Goal: Task Accomplishment & Management: Use online tool/utility

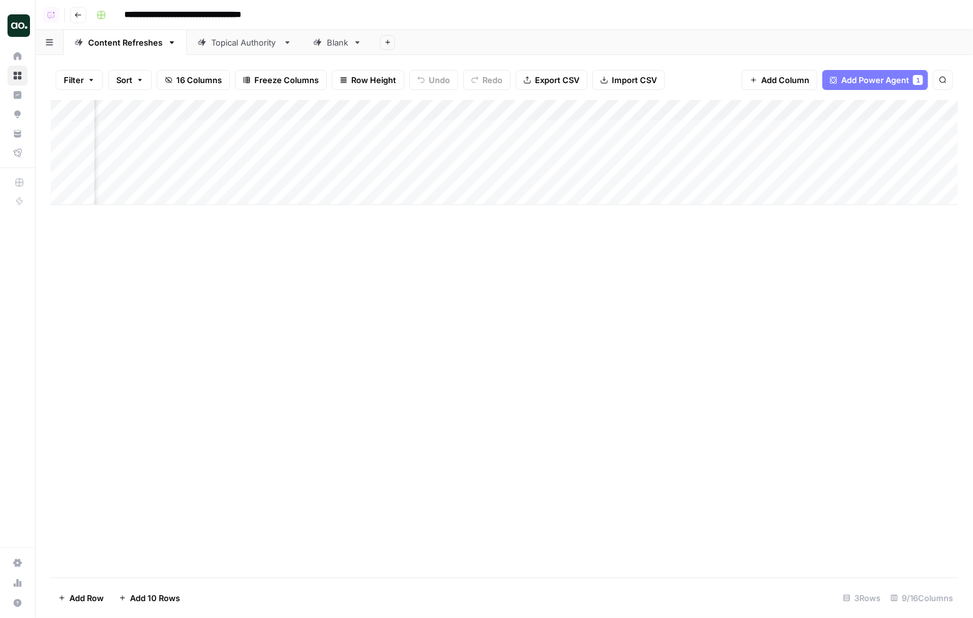
scroll to position [0, 113]
click at [675, 130] on div "Add Column" at bounding box center [504, 152] width 907 height 105
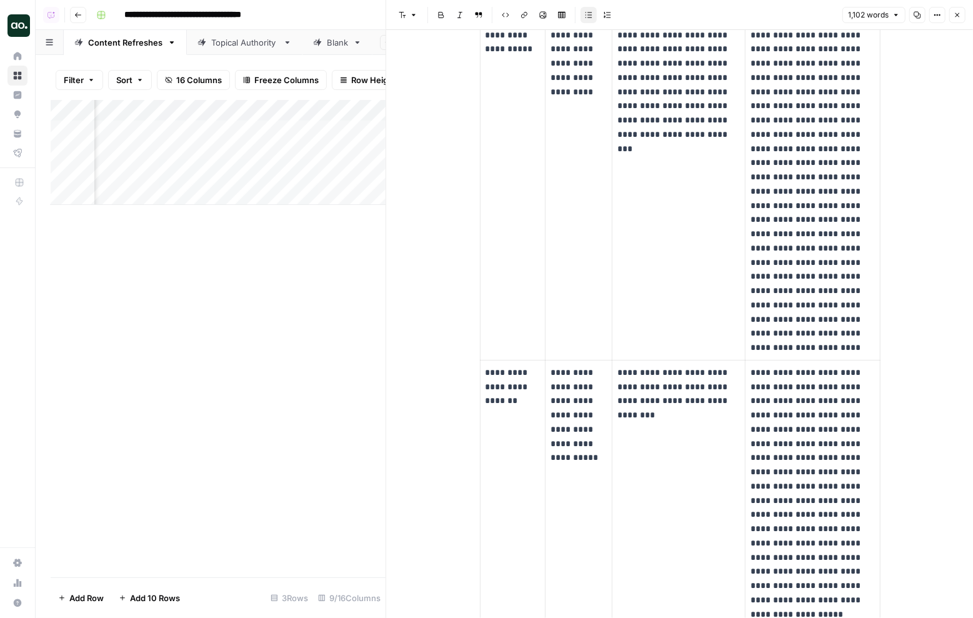
scroll to position [1132, 0]
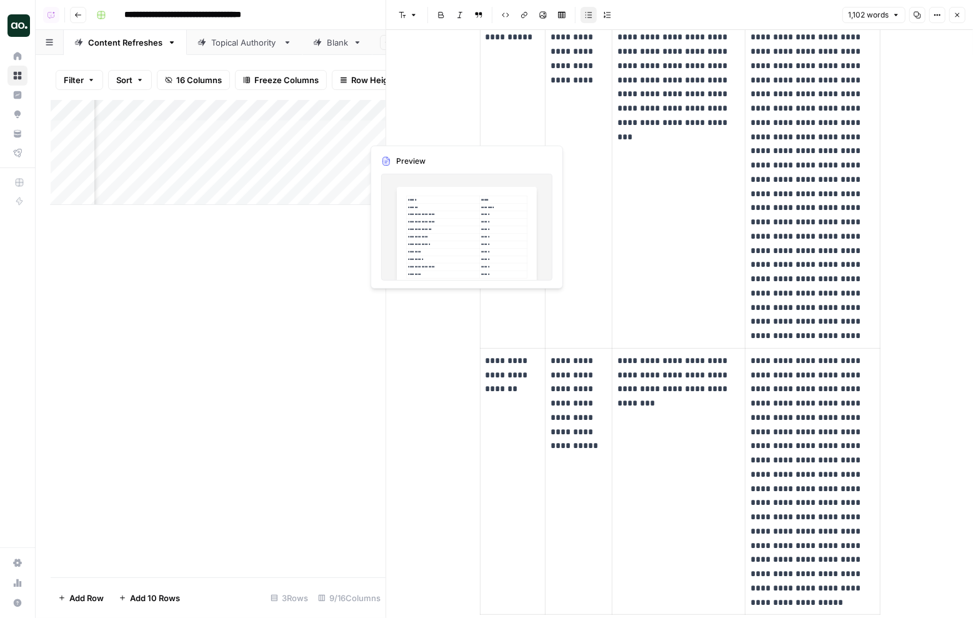
click at [379, 132] on div "Add Column" at bounding box center [218, 152] width 335 height 105
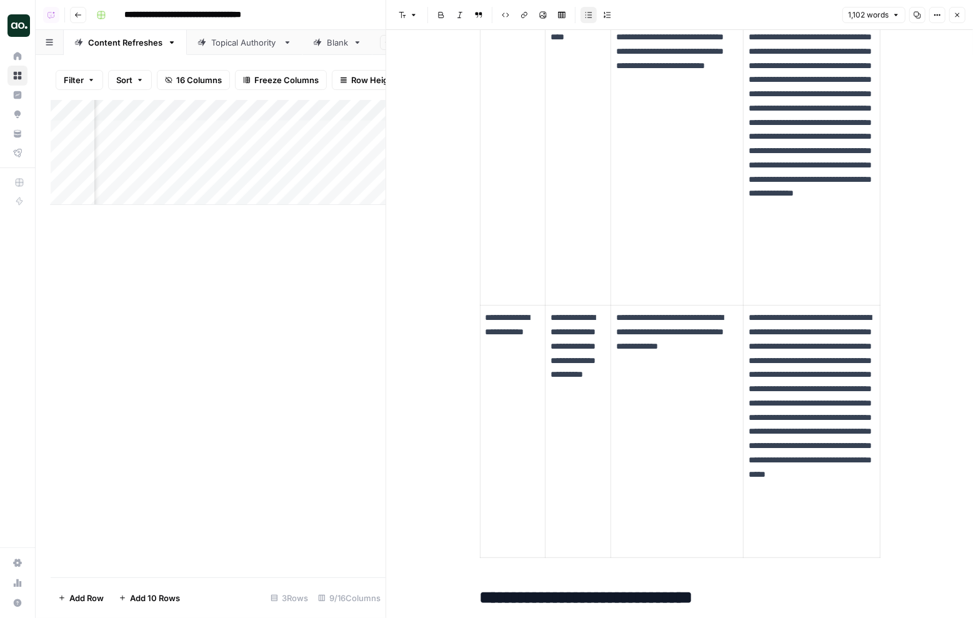
click at [959, 10] on button "Close" at bounding box center [957, 15] width 16 height 16
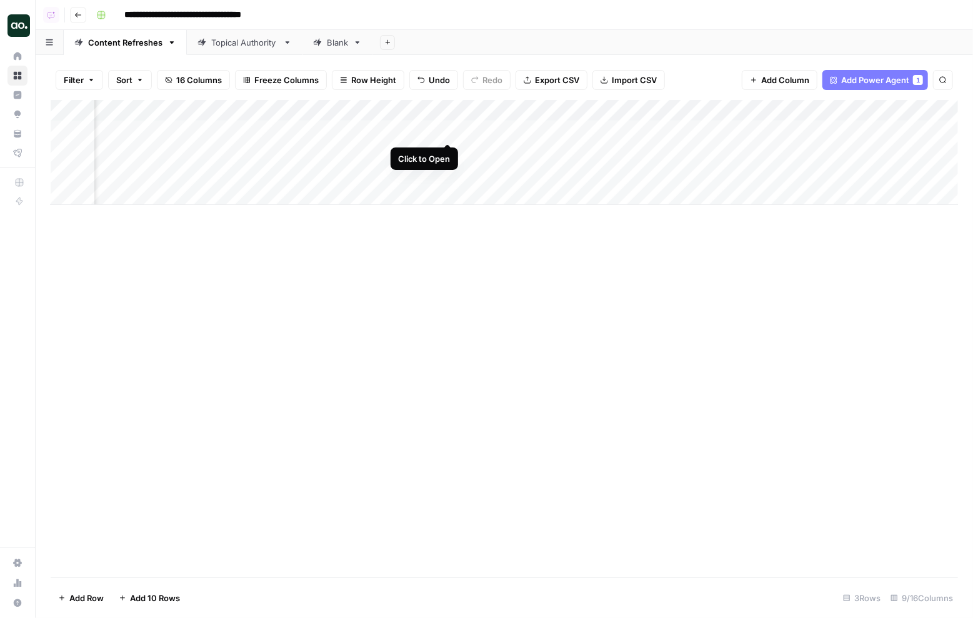
click at [446, 129] on div "Add Column" at bounding box center [504, 152] width 907 height 105
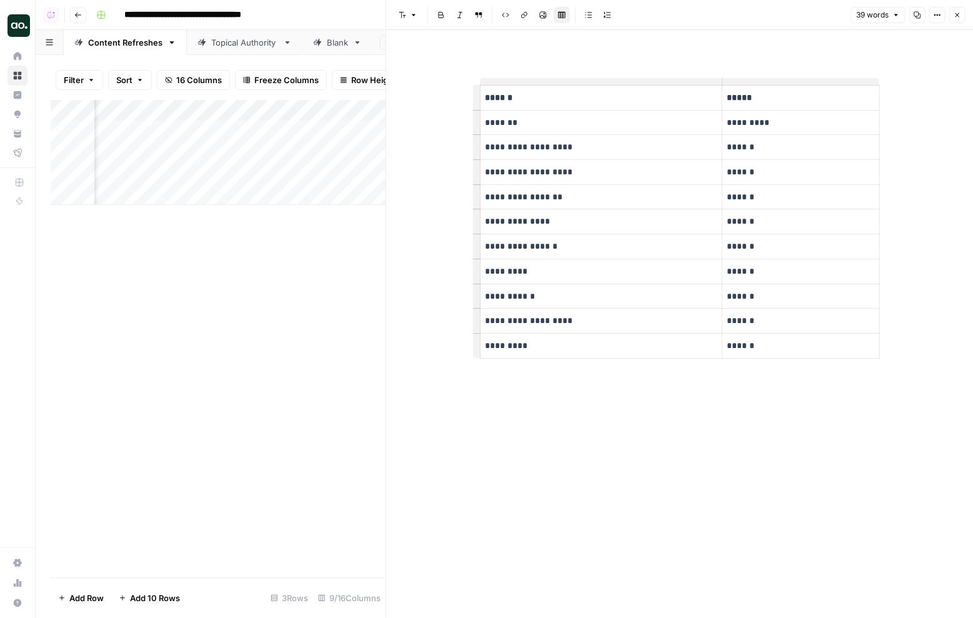
click at [959, 16] on icon "button" at bounding box center [958, 15] width 4 height 4
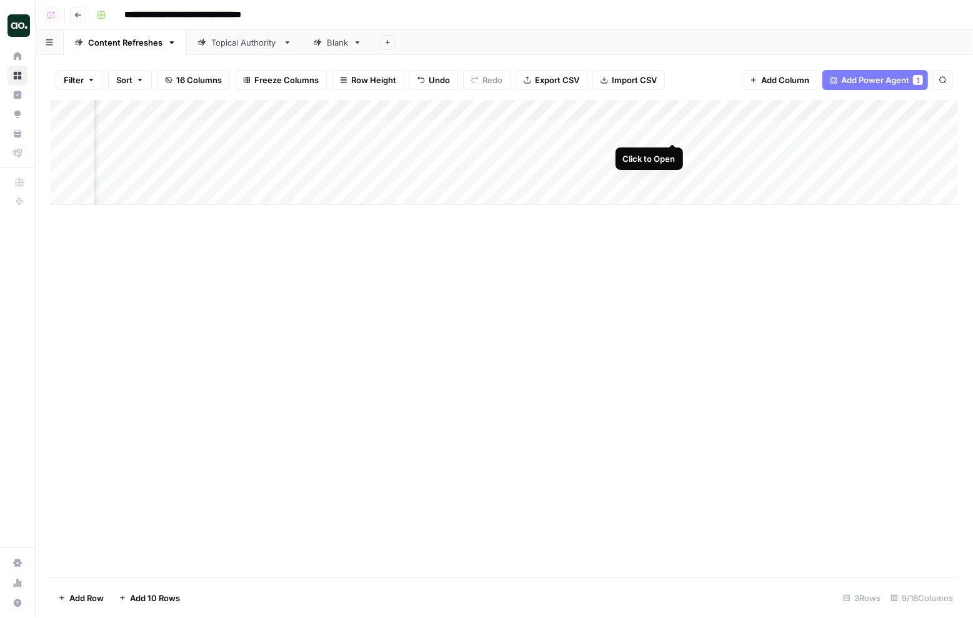
click at [671, 131] on div "Add Column" at bounding box center [504, 152] width 907 height 105
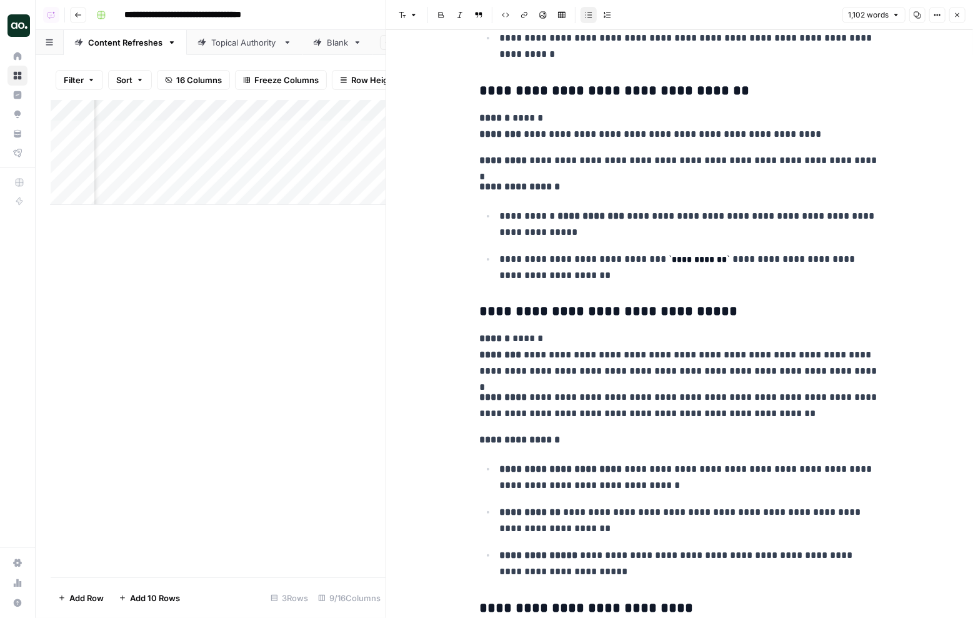
scroll to position [2360, 0]
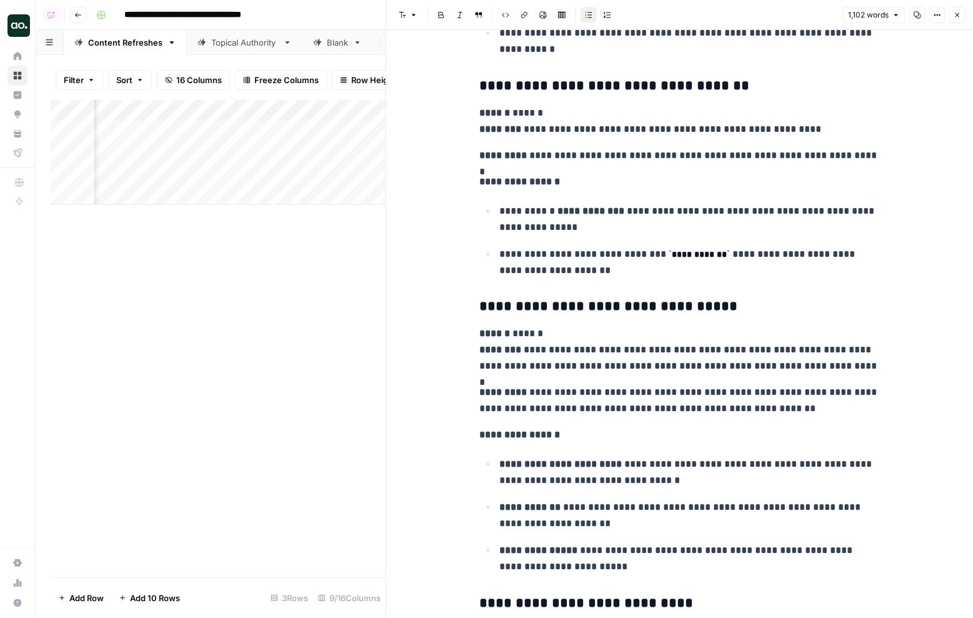
click at [954, 16] on icon "button" at bounding box center [957, 14] width 7 height 7
